Goal: Transaction & Acquisition: Purchase product/service

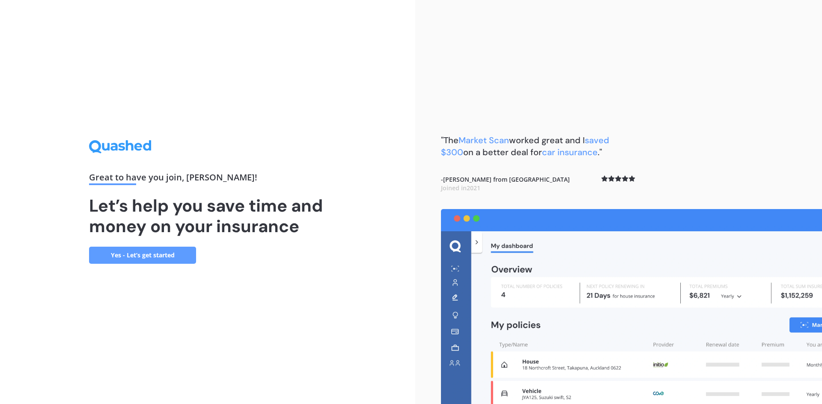
click at [145, 256] on link "Yes - Let’s get started" at bounding box center [142, 255] width 107 height 17
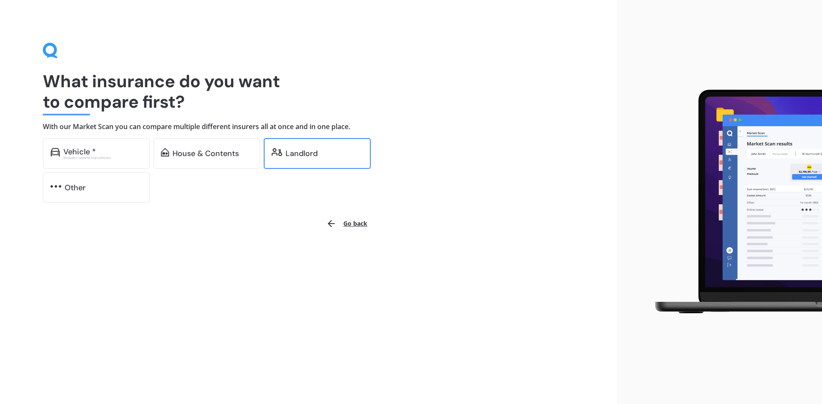
click at [303, 148] on div "Landlord" at bounding box center [317, 153] width 107 height 31
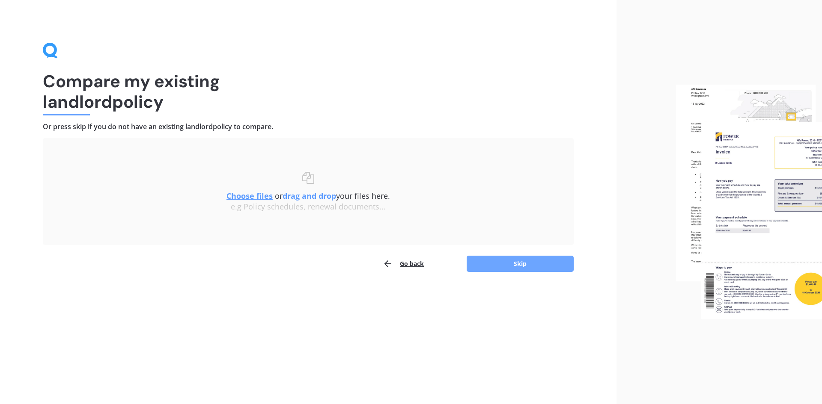
click at [539, 261] on button "Skip" at bounding box center [519, 264] width 107 height 16
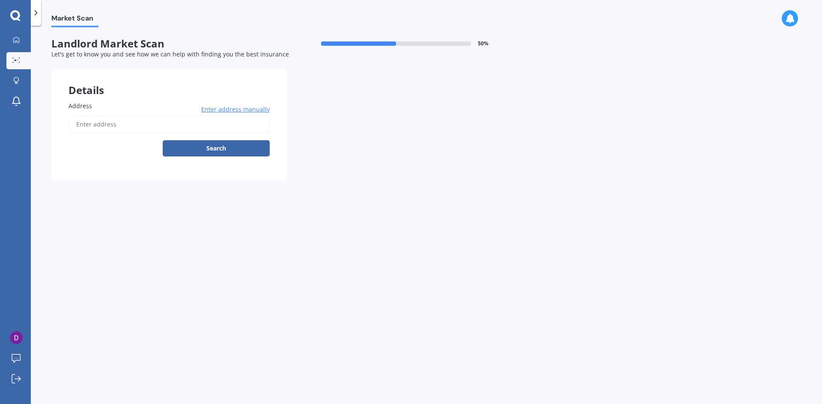
click at [153, 119] on input "Address" at bounding box center [168, 125] width 201 height 18
type input "[STREET_ADDRESS]"
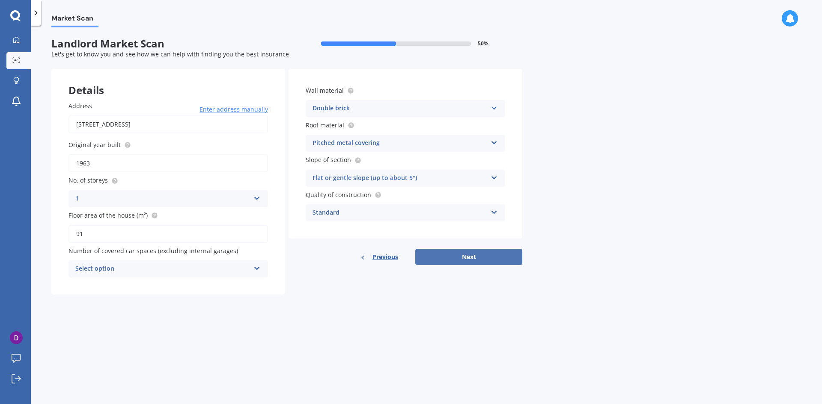
click at [486, 255] on button "Next" at bounding box center [468, 257] width 107 height 16
drag, startPoint x: 109, startPoint y: 277, endPoint x: 119, endPoint y: 274, distance: 11.0
click at [113, 276] on div "Select option 0 1 2 3 4 5+" at bounding box center [167, 269] width 199 height 17
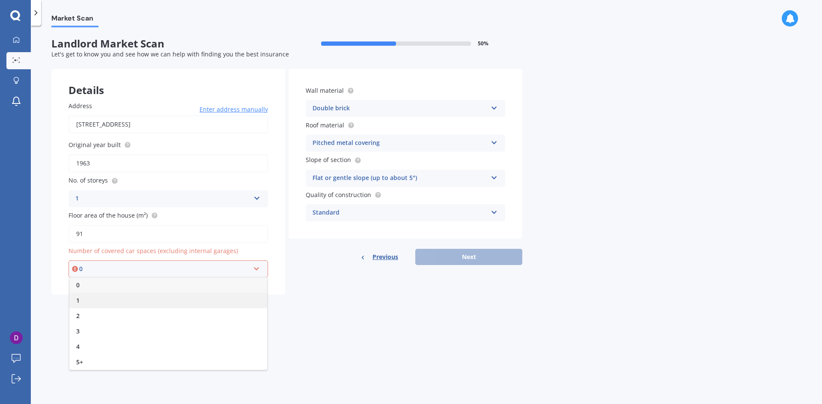
click at [95, 297] on div "1" at bounding box center [168, 300] width 198 height 15
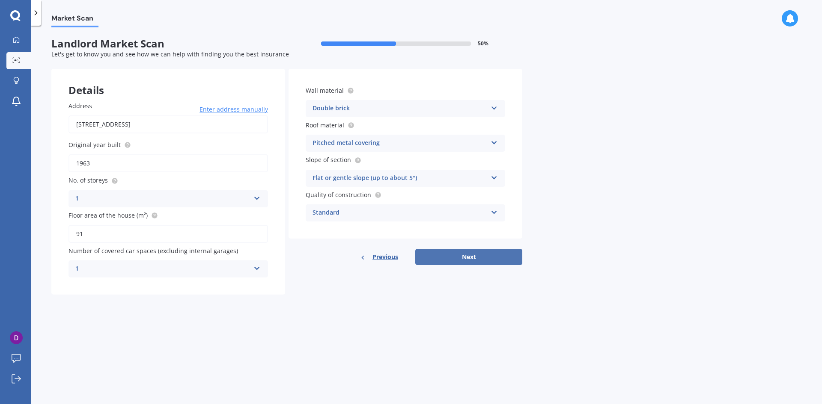
click at [490, 253] on button "Next" at bounding box center [468, 257] width 107 height 16
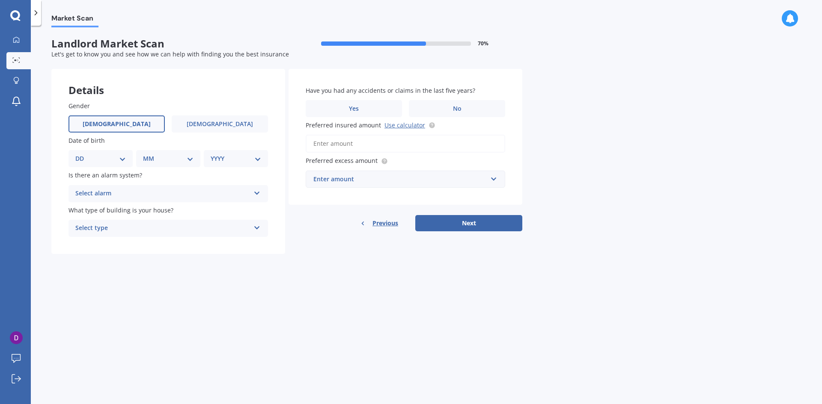
drag, startPoint x: 107, startPoint y: 113, endPoint x: 107, endPoint y: 126, distance: 13.3
click at [107, 113] on div "Gender [DEMOGRAPHIC_DATA] [DEMOGRAPHIC_DATA]" at bounding box center [167, 116] width 199 height 31
click at [107, 127] on label "[DEMOGRAPHIC_DATA]" at bounding box center [116, 124] width 96 height 17
click at [0, 0] on input "[DEMOGRAPHIC_DATA]" at bounding box center [0, 0] width 0 height 0
click at [114, 194] on div "Select alarm" at bounding box center [162, 194] width 175 height 10
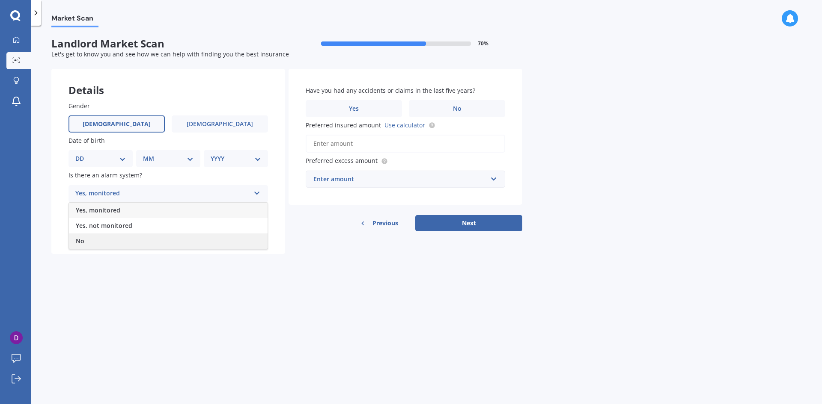
click at [99, 243] on div "No" at bounding box center [168, 241] width 199 height 15
click at [110, 154] on select "DD 01 02 03 04 05 06 07 08 09 10 11 12 13 14 15 16 17 18 19 20 21 22 23 24 25 2…" at bounding box center [100, 158] width 50 height 9
select select "16"
click at [82, 154] on select "DD 01 02 03 04 05 06 07 08 09 10 11 12 13 14 15 16 17 18 19 20 21 22 23 24 25 2…" at bounding box center [100, 158] width 50 height 9
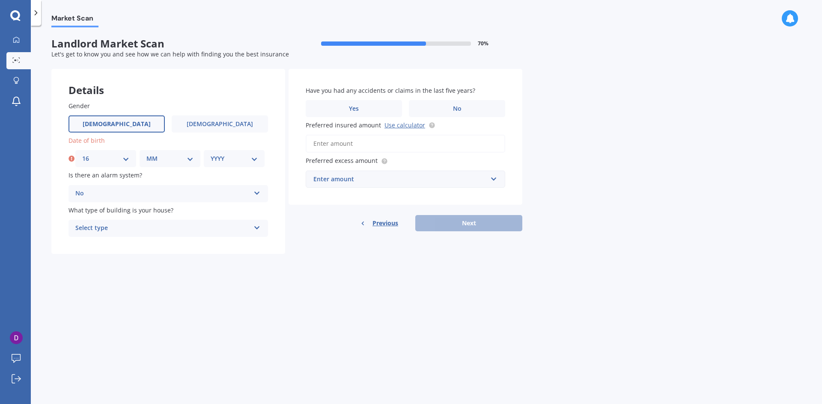
click at [171, 158] on select "MM 01 02 03 04 05 06 07 08 09 10 11 12" at bounding box center [169, 158] width 47 height 9
select select "10"
click at [146, 154] on select "MM 01 02 03 04 05 06 07 08 09 10 11 12" at bounding box center [169, 158] width 47 height 9
drag, startPoint x: 233, startPoint y: 158, endPoint x: 235, endPoint y: 163, distance: 5.2
click at [235, 160] on select "YYYY 2009 2008 2007 2006 2005 2004 2003 2002 2001 2000 1999 1998 1997 1996 1995…" at bounding box center [234, 158] width 47 height 9
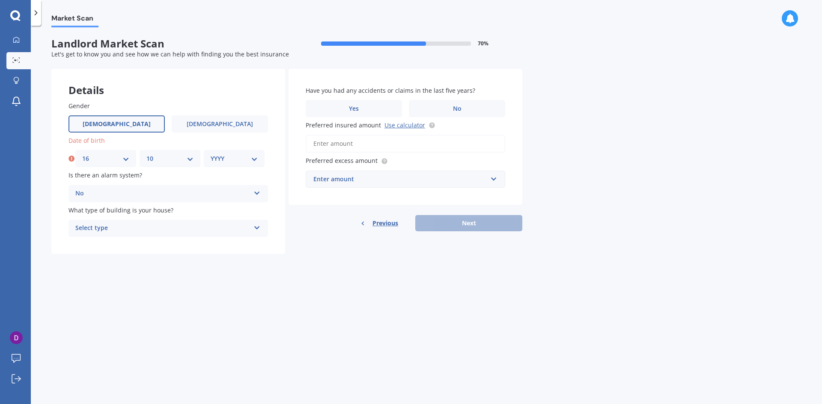
select select "1993"
click at [211, 154] on select "YYYY 2009 2008 2007 2006 2005 2004 2003 2002 2001 2000 1999 1998 1997 1996 1995…" at bounding box center [234, 158] width 47 height 9
drag, startPoint x: 144, startPoint y: 193, endPoint x: 343, endPoint y: 278, distance: 215.7
click at [349, 280] on div "Market Scan Landlord Market Scan 70 % Let's get to know you and see how we can …" at bounding box center [426, 216] width 791 height 379
click at [169, 235] on div "Select type Freestanding Multi-unit (in a block of 6 or less) Multi-unit (in a …" at bounding box center [167, 228] width 199 height 17
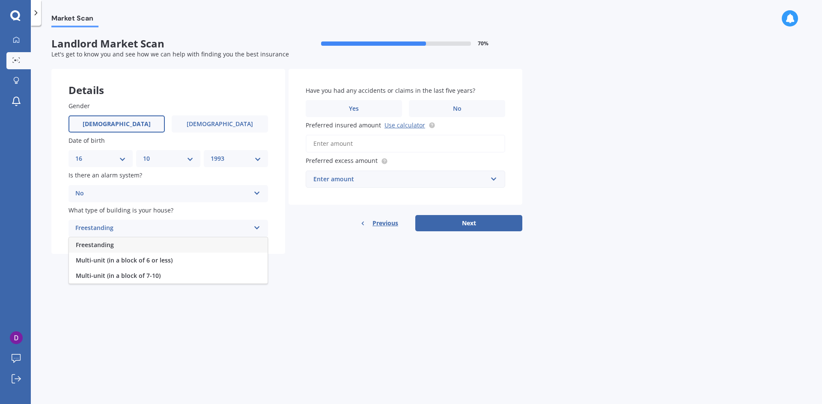
click at [174, 246] on div "Freestanding" at bounding box center [168, 244] width 199 height 15
click at [347, 288] on div "Market Scan Landlord Market Scan 70 % Let's get to know you and see how we can …" at bounding box center [426, 216] width 791 height 379
click at [442, 107] on label "No" at bounding box center [457, 108] width 96 height 17
click at [0, 0] on input "No" at bounding box center [0, 0] width 0 height 0
click at [380, 146] on input "Preferred insured amount Use calculator" at bounding box center [404, 144] width 199 height 18
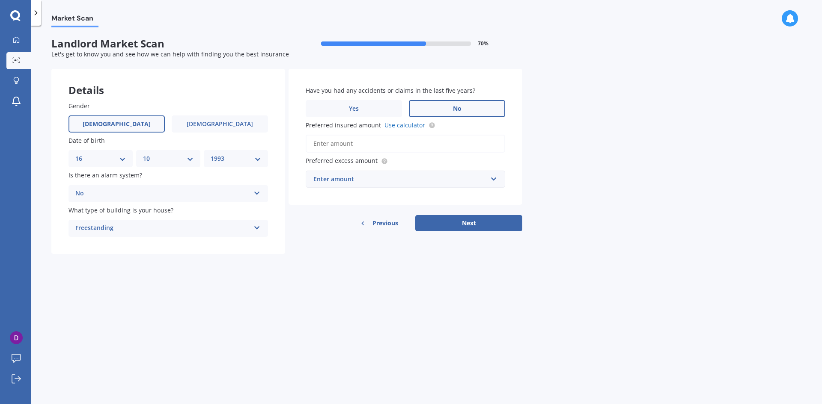
click at [391, 127] on link "Use calculator" at bounding box center [404, 125] width 41 height 8
click at [384, 146] on input "Preferred insured amount Use calculator" at bounding box center [404, 144] width 199 height 18
type input "$1"
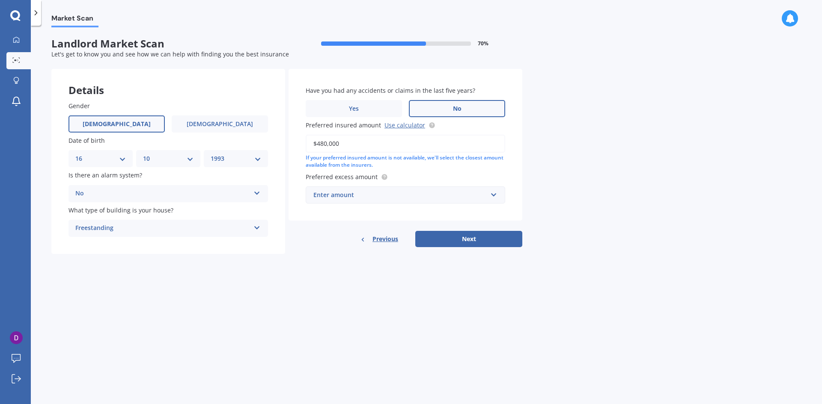
type input "$480,000"
click at [463, 193] on div "Enter amount" at bounding box center [400, 194] width 174 height 9
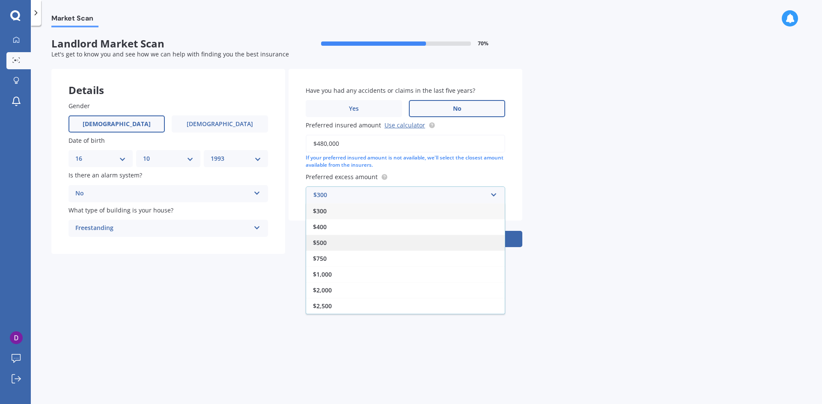
click at [418, 247] on div "$500" at bounding box center [405, 243] width 199 height 16
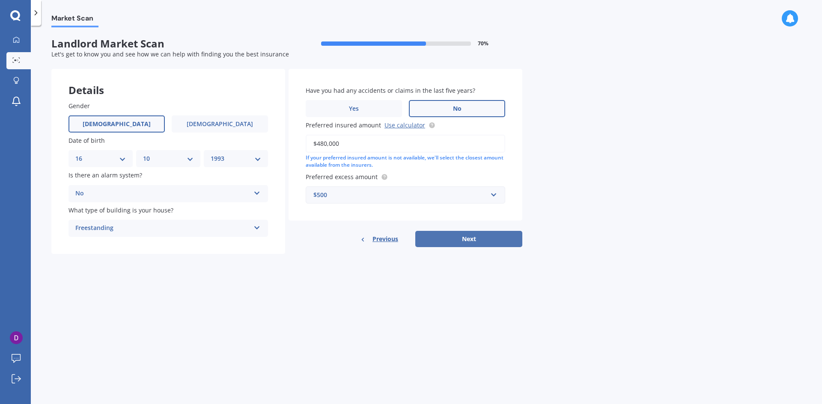
click at [457, 237] on button "Next" at bounding box center [468, 239] width 107 height 16
select select "16"
select select "10"
select select "1993"
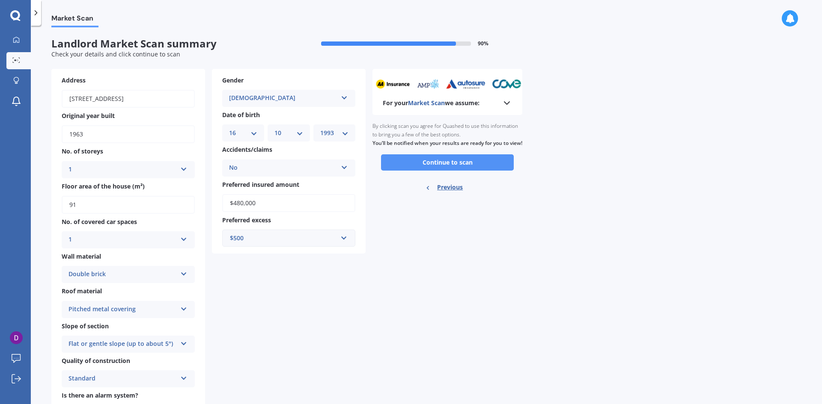
click at [442, 171] on button "Continue to scan" at bounding box center [447, 162] width 133 height 16
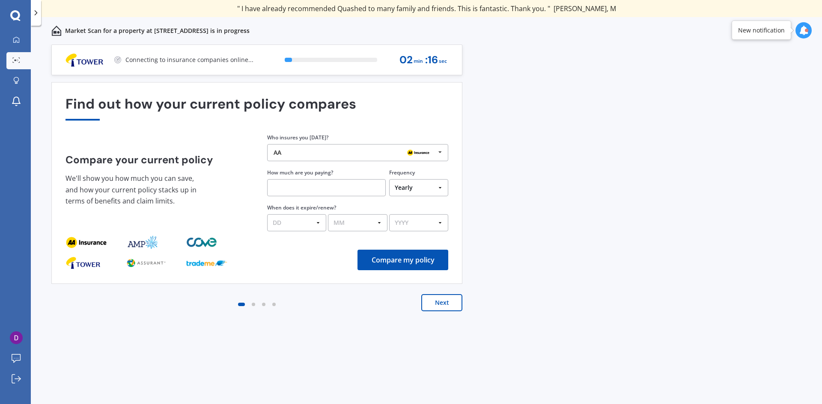
click at [441, 303] on button "Next" at bounding box center [441, 302] width 41 height 17
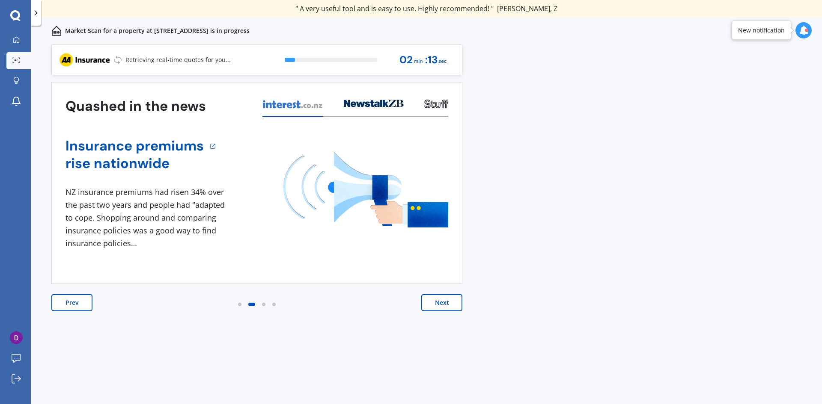
click at [450, 298] on button "Next" at bounding box center [441, 302] width 41 height 17
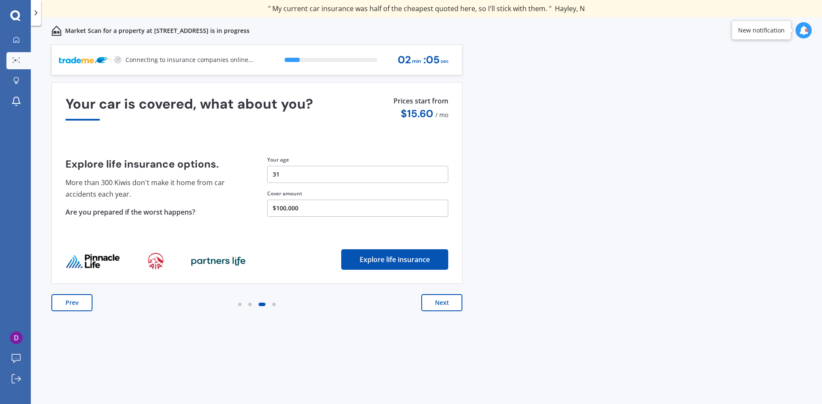
click at [444, 299] on button "Next" at bounding box center [441, 302] width 41 height 17
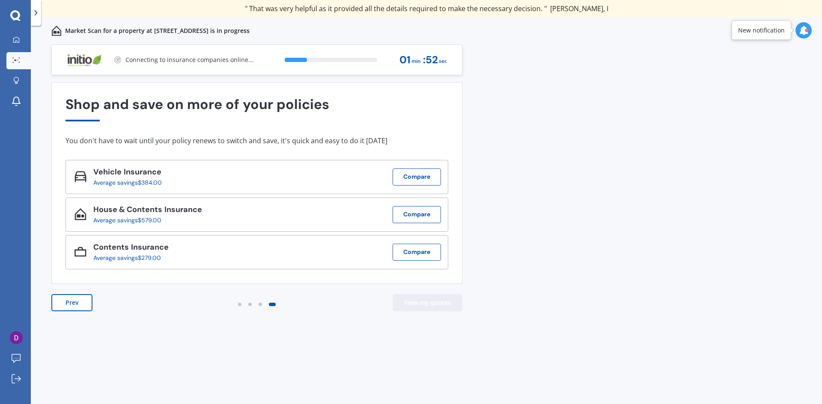
click at [423, 304] on button "View my quotes" at bounding box center [427, 302] width 70 height 17
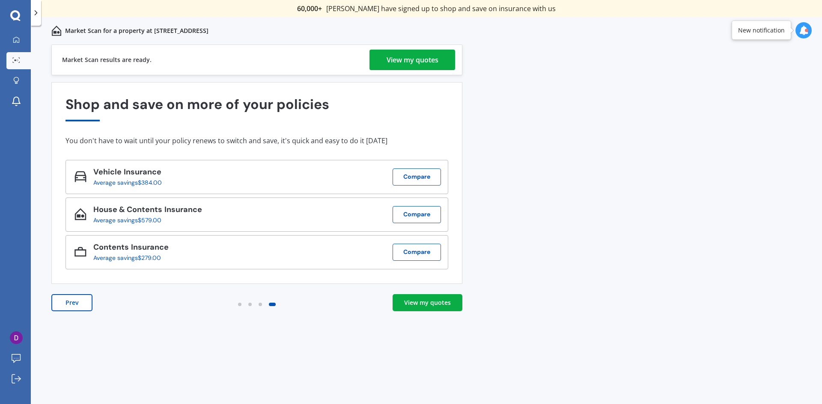
click at [401, 56] on div "View my quotes" at bounding box center [412, 60] width 52 height 21
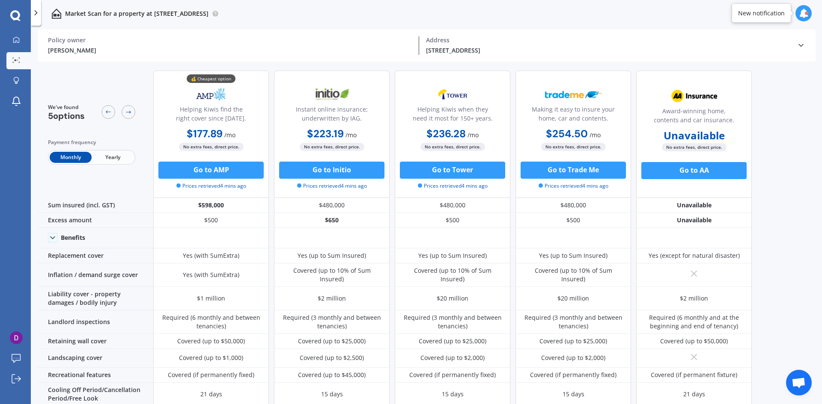
drag, startPoint x: 300, startPoint y: 131, endPoint x: 365, endPoint y: 125, distance: 64.8
click at [365, 125] on div "Instant online insurance; underwritten by IAG. $223.19 / mo $2,442.17 / yr $223…" at bounding box center [332, 135] width 116 height 128
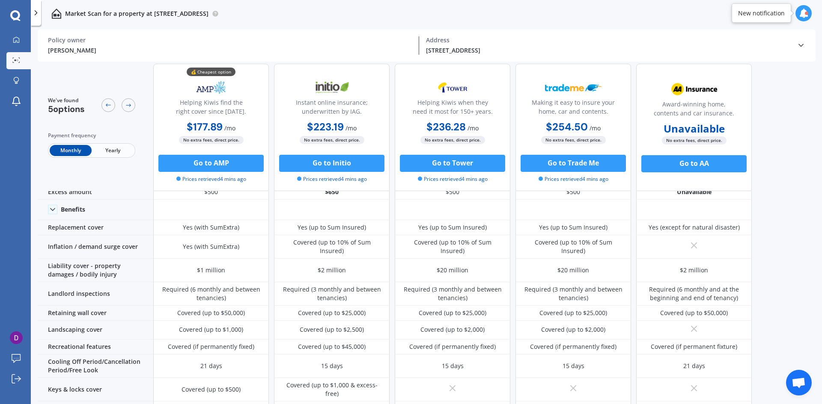
scroll to position [43, 0]
